Goal: Find specific fact: Find contact information

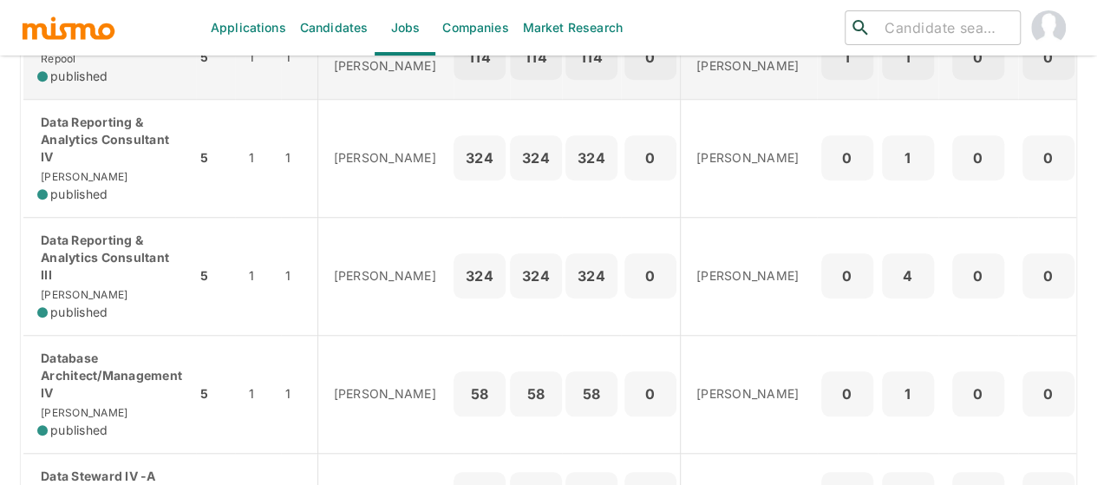
scroll to position [694, 0]
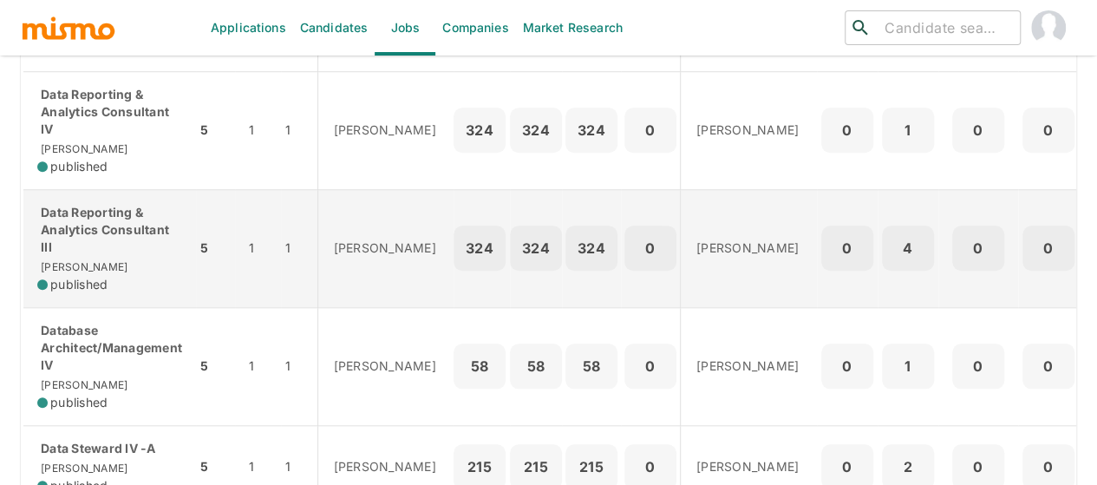
click at [113, 256] on p "Data Reporting & Analytics Consultant III" at bounding box center [109, 230] width 145 height 52
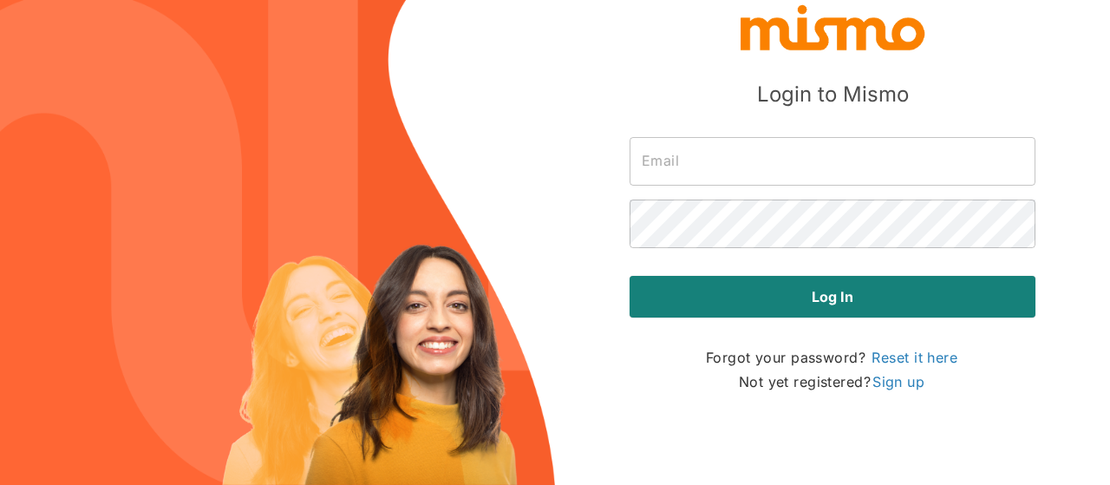
click at [711, 157] on input "text" at bounding box center [833, 161] width 406 height 49
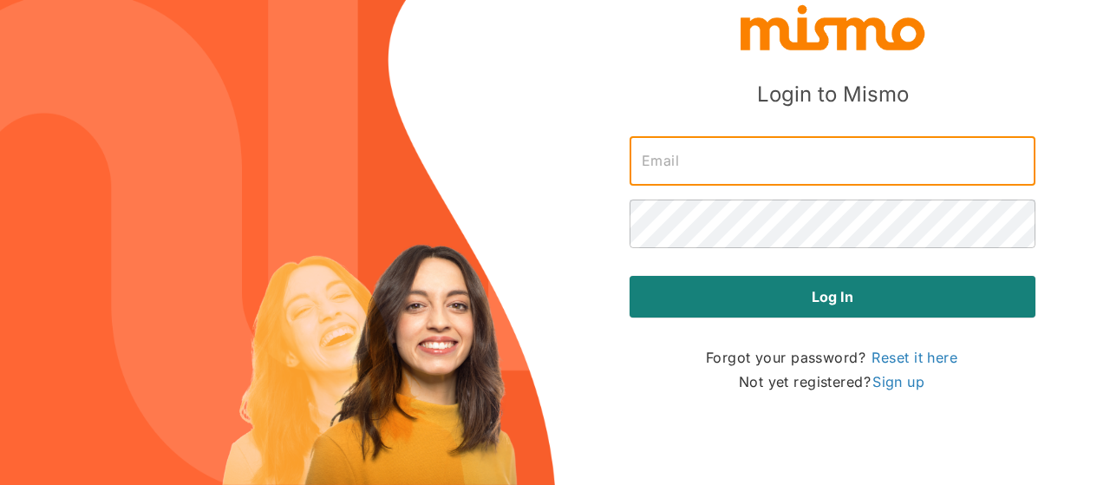
type input "[PERSON_NAME][EMAIL_ADDRESS][DOMAIN_NAME]"
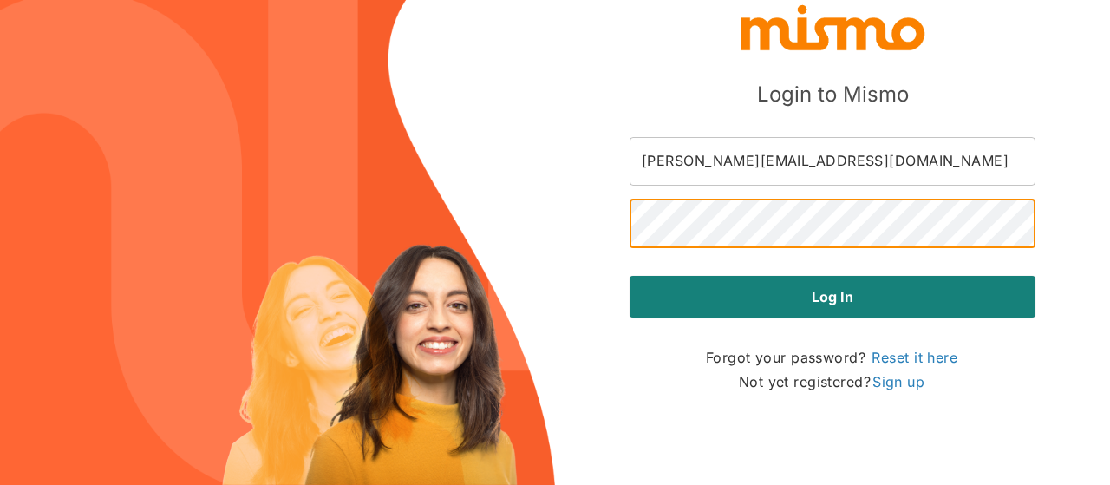
click at [630, 276] on button "Log in" at bounding box center [833, 297] width 406 height 42
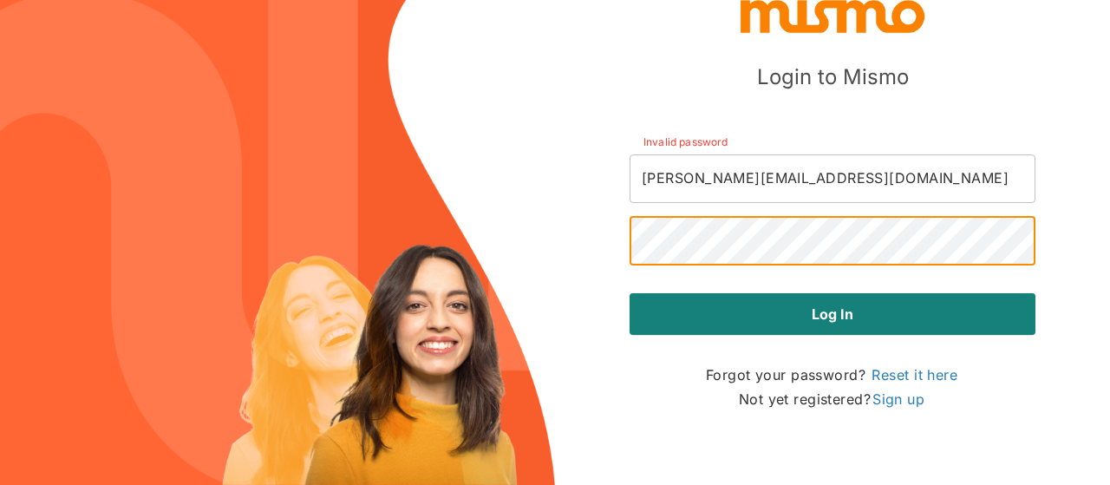
click at [630, 293] on button "Log in" at bounding box center [833, 314] width 406 height 42
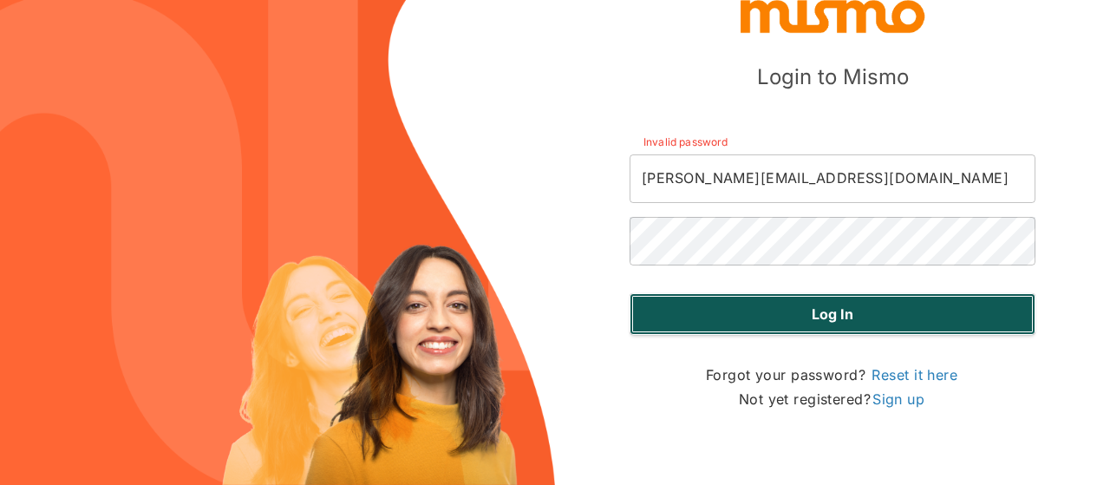
click at [742, 313] on button "Log in" at bounding box center [833, 314] width 406 height 42
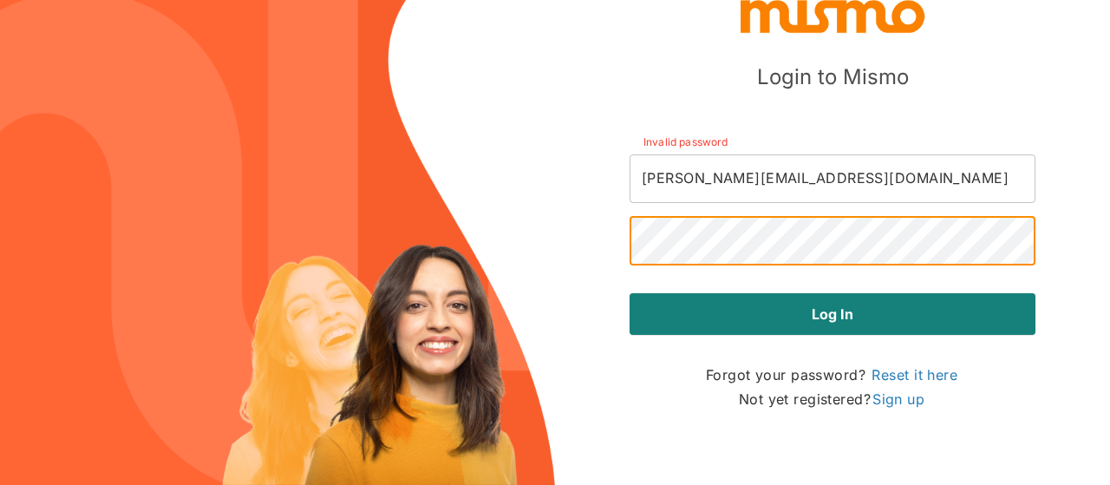
click at [630, 293] on button "Log in" at bounding box center [833, 314] width 406 height 42
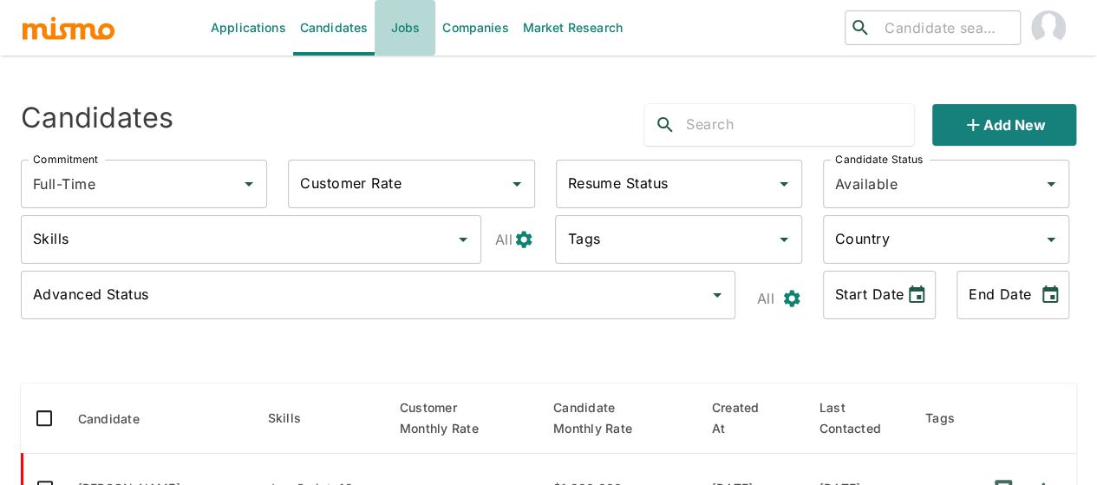
click at [392, 33] on link "Jobs" at bounding box center [405, 28] width 61 height 56
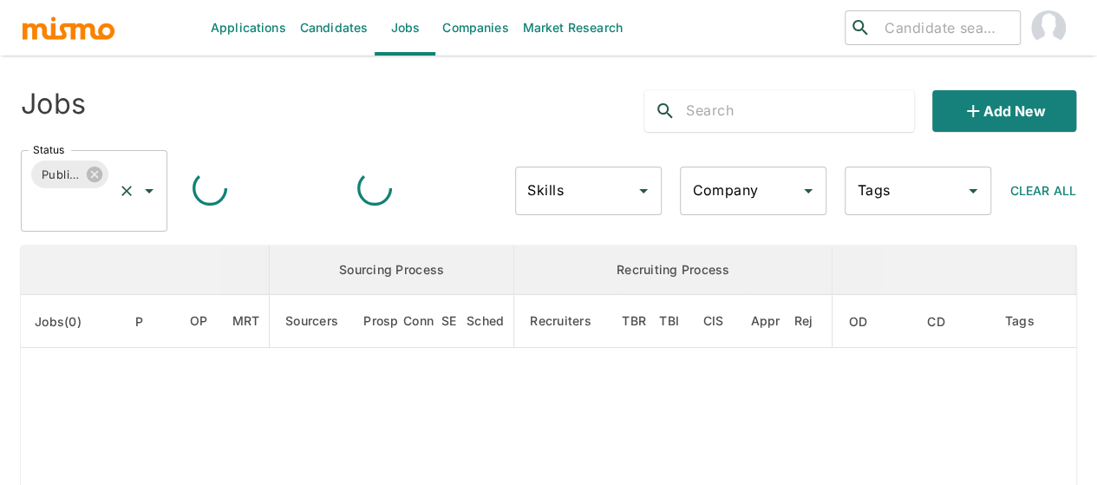
click at [146, 190] on icon "Open" at bounding box center [149, 190] width 21 height 21
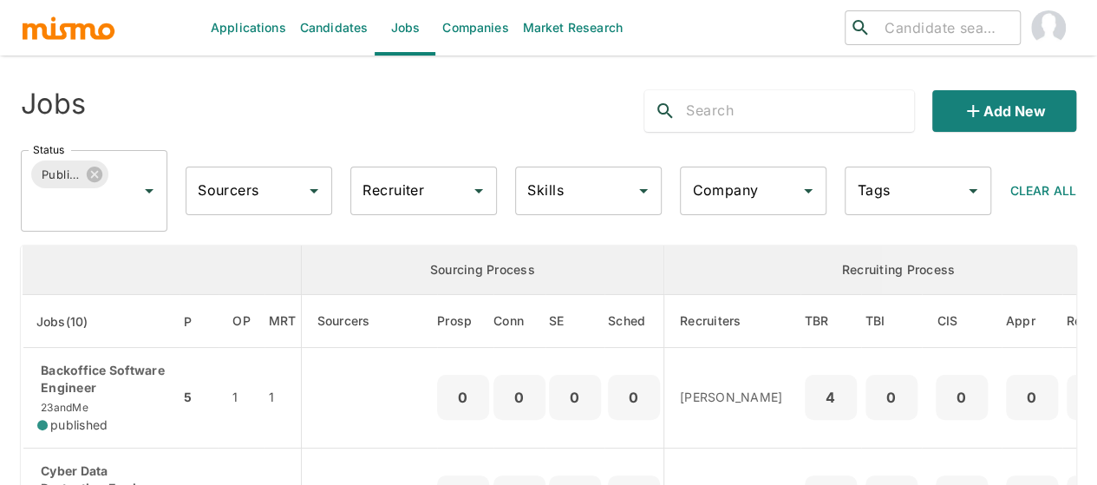
click at [31, 265] on th "enhanced table" at bounding box center [162, 269] width 279 height 49
click at [457, 203] on input "Recruiter" at bounding box center [410, 190] width 105 height 33
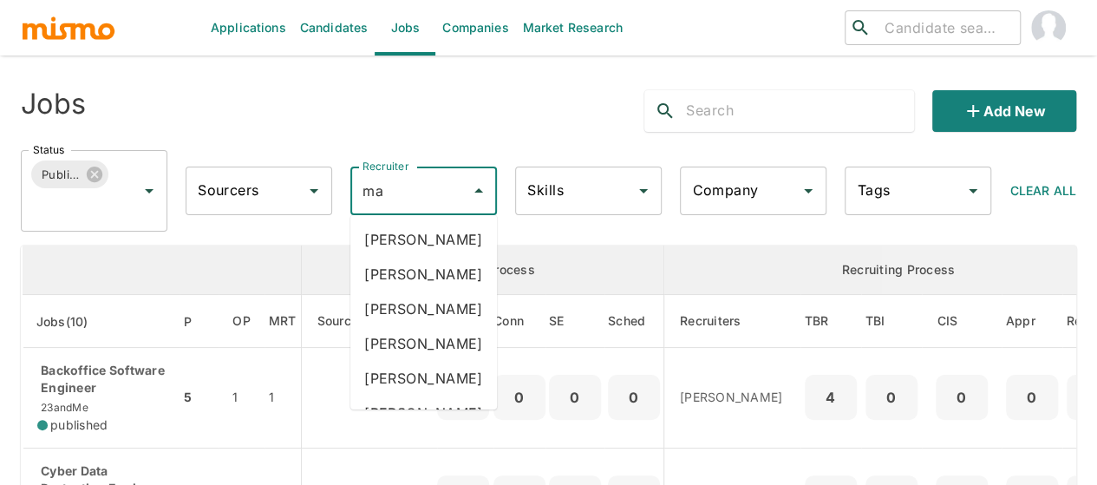
type input "mai"
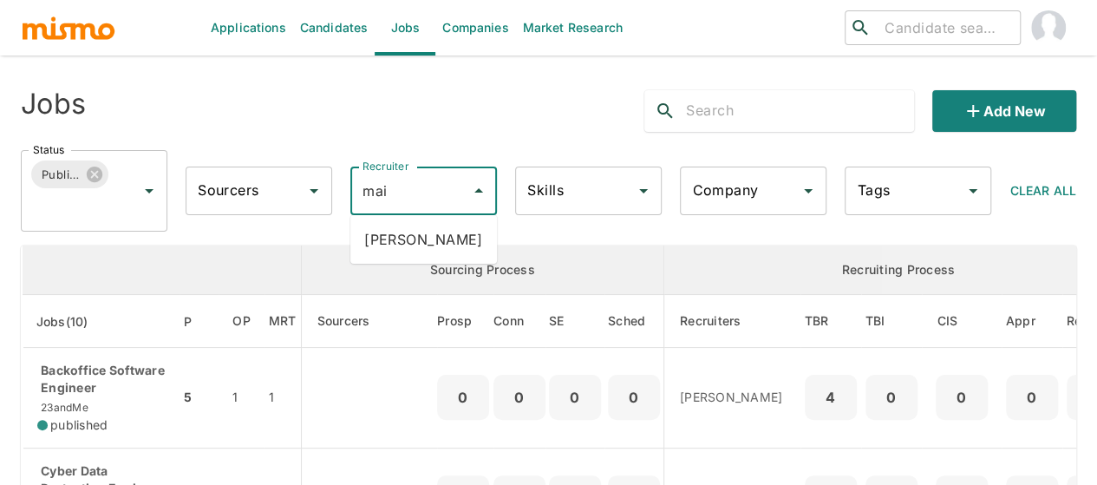
click at [452, 243] on li "[PERSON_NAME]" at bounding box center [423, 239] width 147 height 35
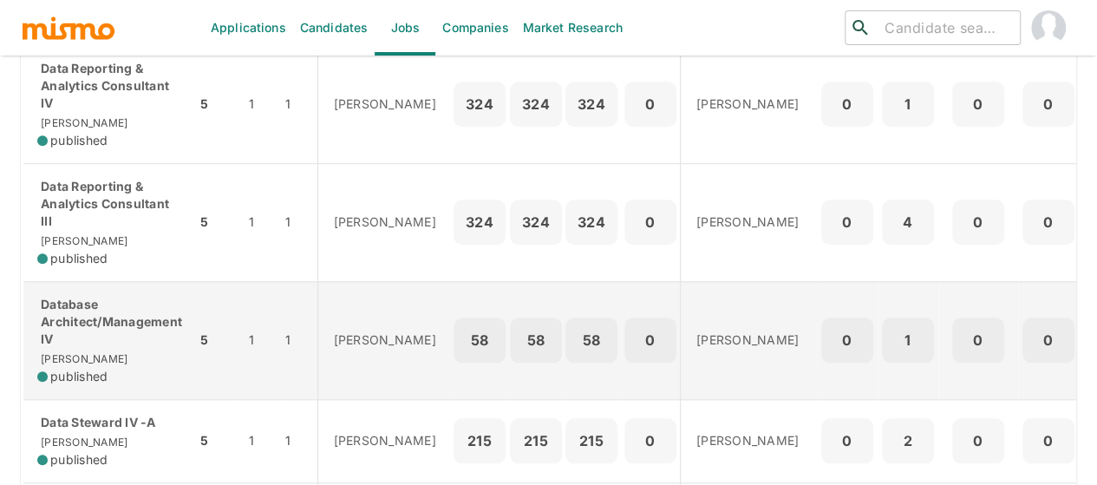
scroll to position [694, 0]
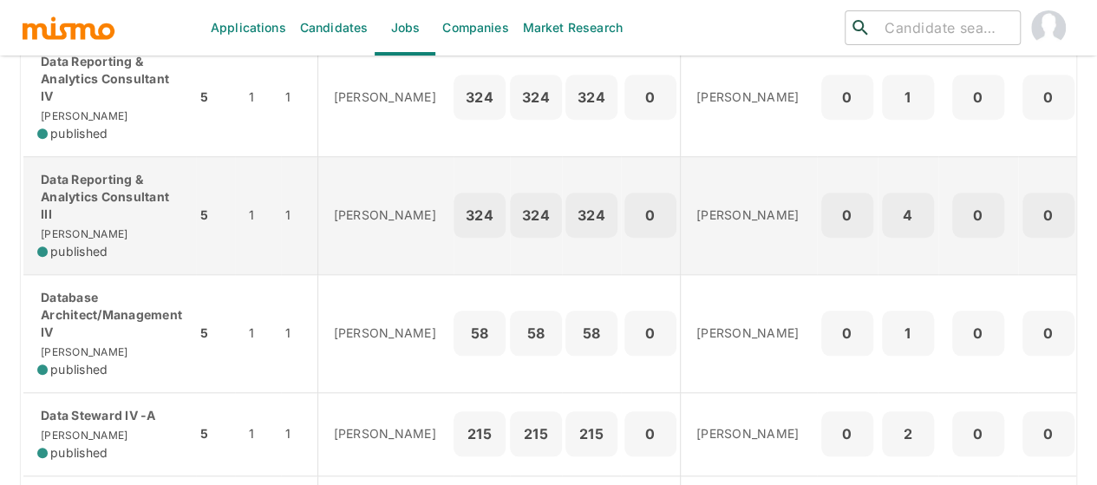
click at [81, 209] on p "Data Reporting & Analytics Consultant III" at bounding box center [109, 197] width 145 height 52
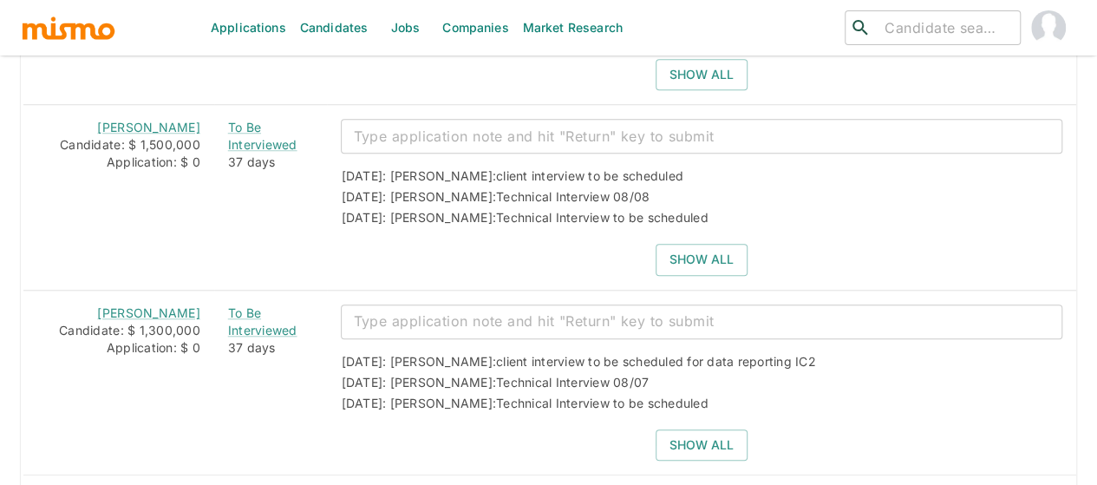
scroll to position [3964, 0]
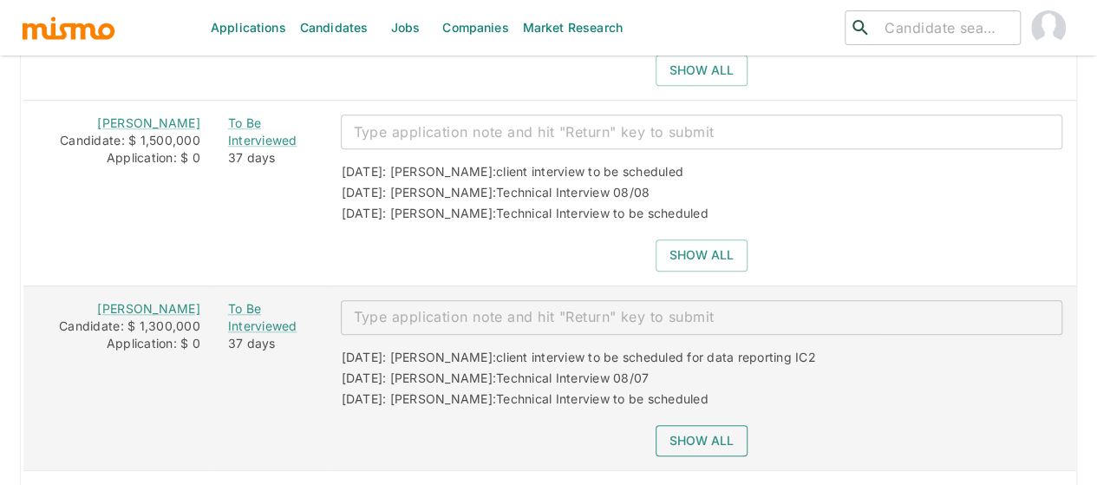
click at [696, 425] on button "Show all" at bounding box center [702, 441] width 92 height 32
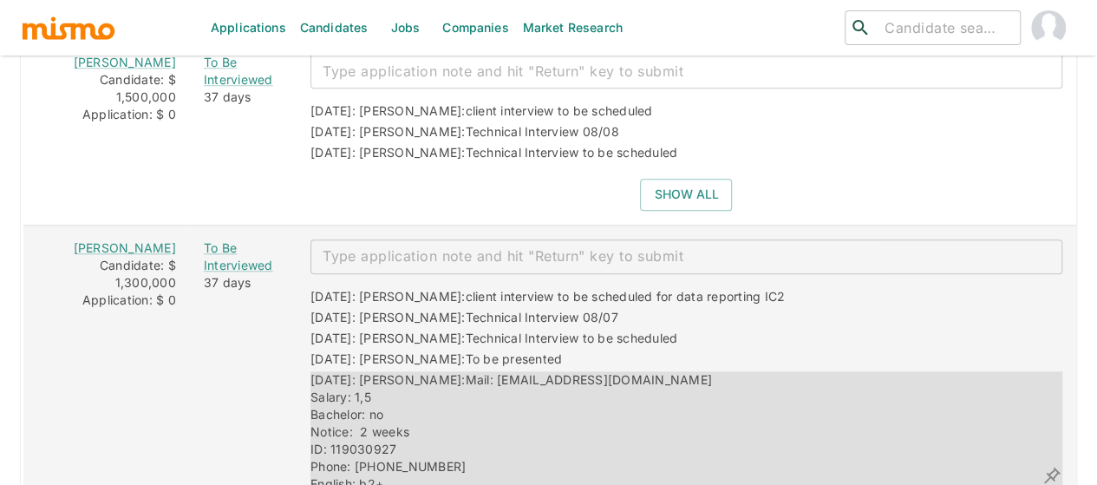
scroll to position [4051, 0]
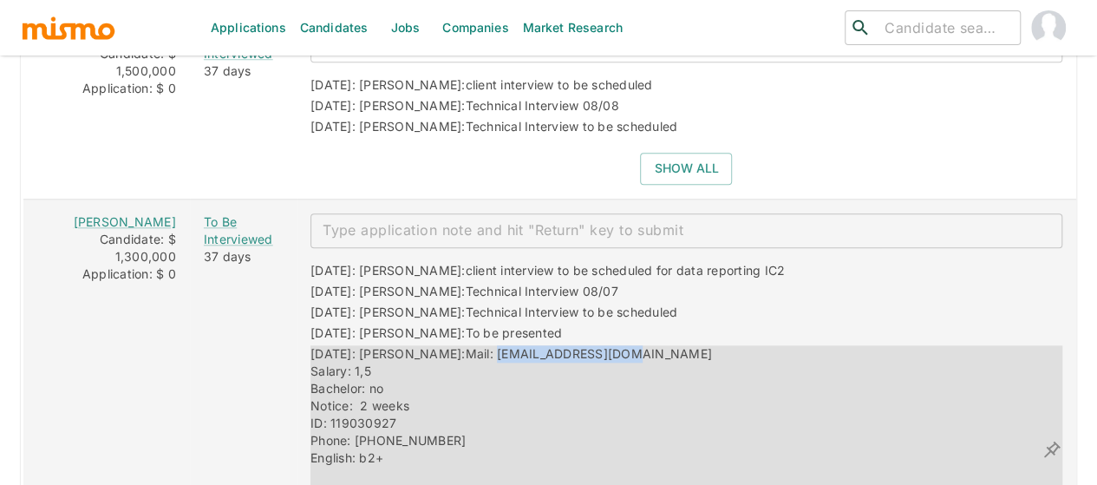
drag, startPoint x: 602, startPoint y: 303, endPoint x: 448, endPoint y: 297, distance: 153.6
click at [448, 345] on div "07/04/2025: Kaiser: Mail: mapacarod@gmail.com Salary: 1,5 Bachelor: no Notice: …" at bounding box center [675, 449] width 731 height 208
copy span "mapacarod@gmail.com"
